Goal: Transaction & Acquisition: Purchase product/service

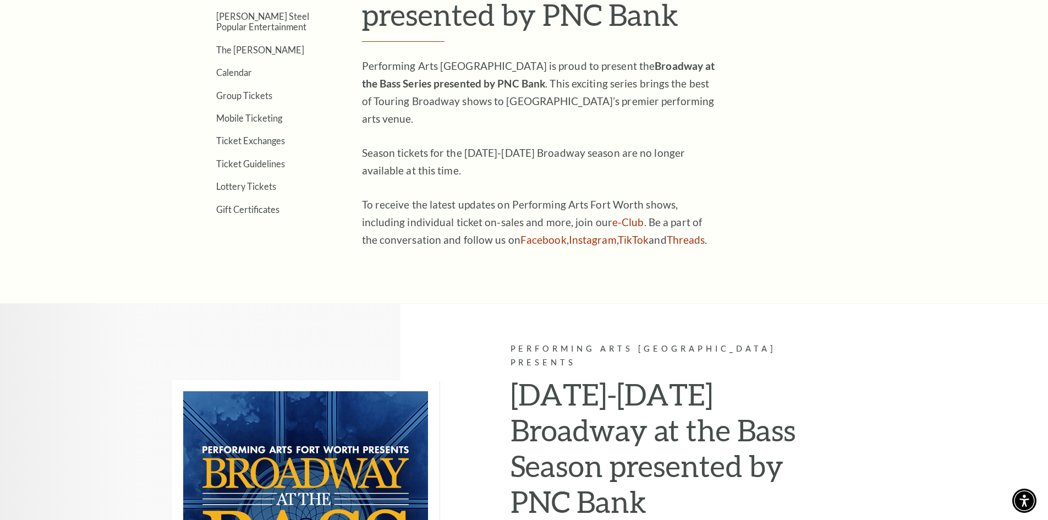
scroll to position [275, 0]
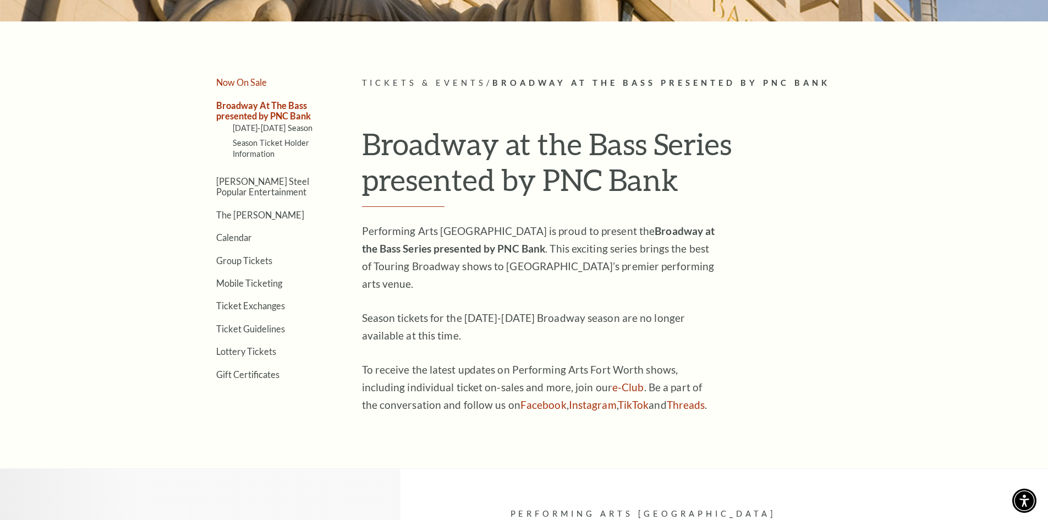
click at [247, 82] on link "Now On Sale" at bounding box center [241, 82] width 51 height 10
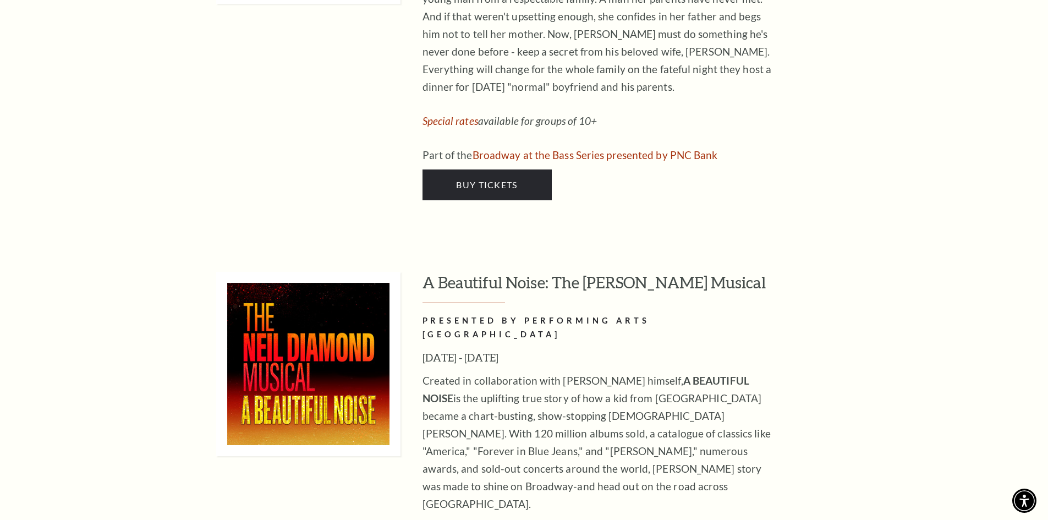
scroll to position [2035, 0]
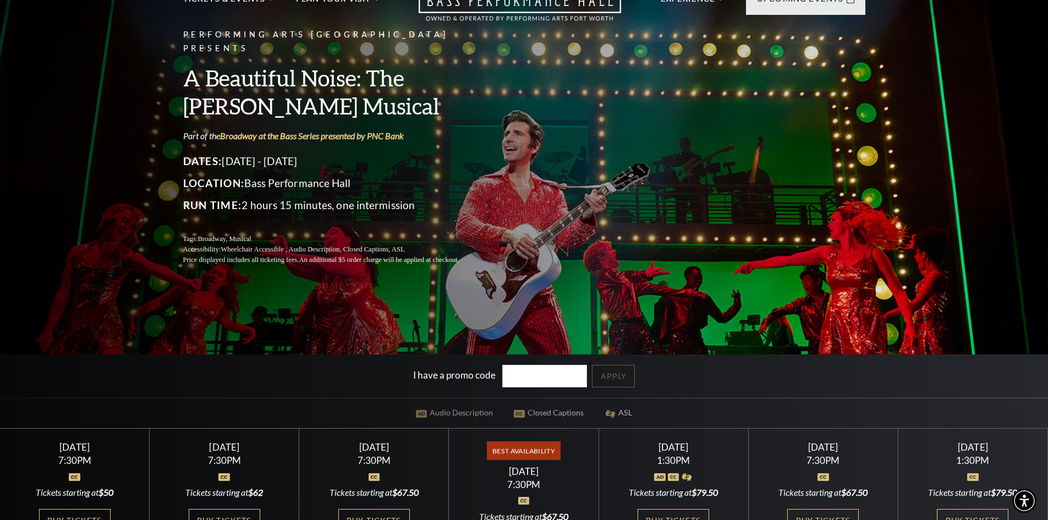
scroll to position [165, 0]
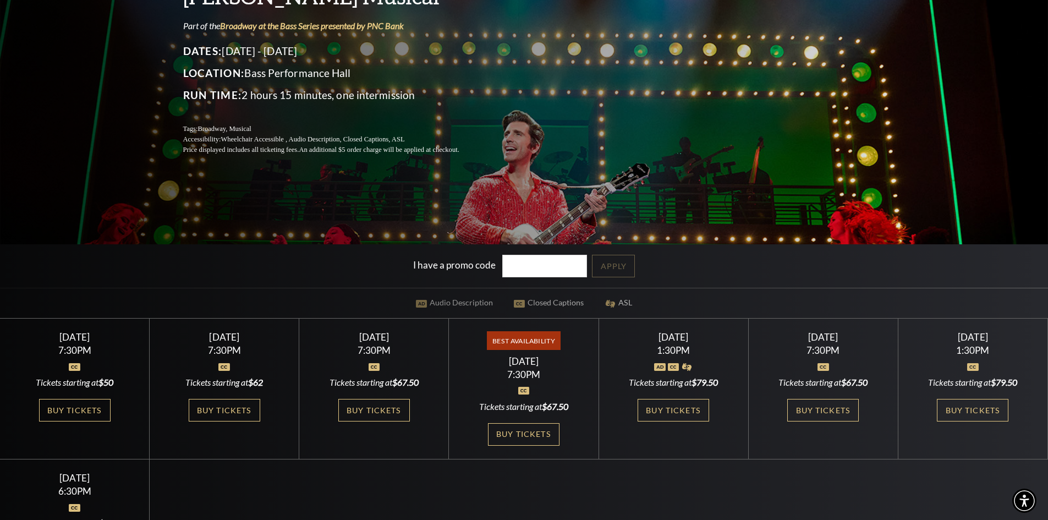
click at [660, 366] on img at bounding box center [660, 367] width 12 height 8
click at [692, 403] on link "Buy Tickets" at bounding box center [672, 410] width 71 height 23
